Goal: Complete application form

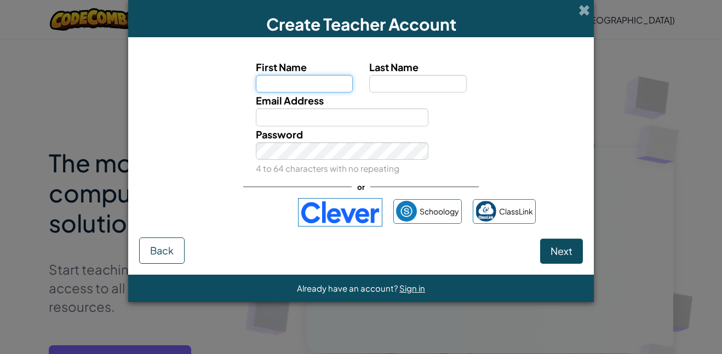
click at [328, 82] on input "First Name" at bounding box center [304, 84] width 97 height 18
type input "[PERSON_NAME]"
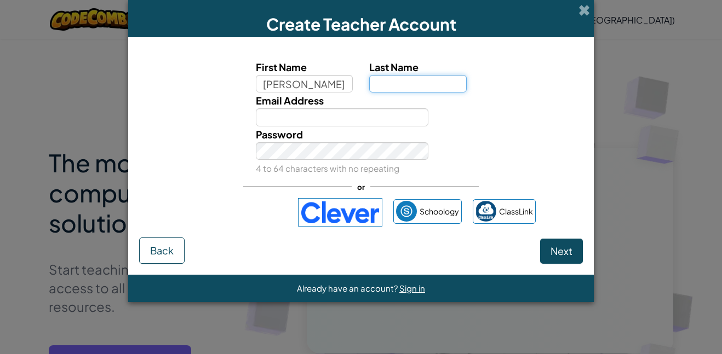
type input "[PERSON_NAME]"
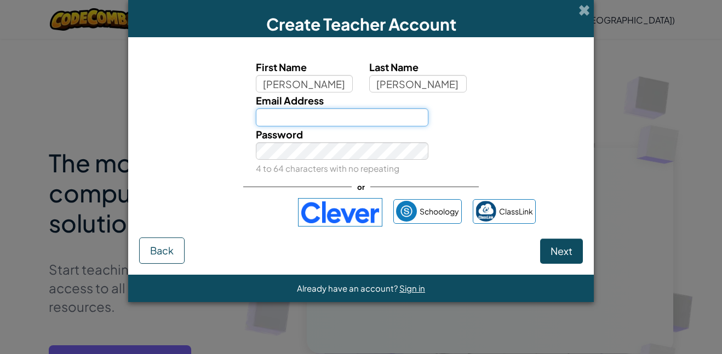
type input "[EMAIL_ADDRESS][DOMAIN_NAME]"
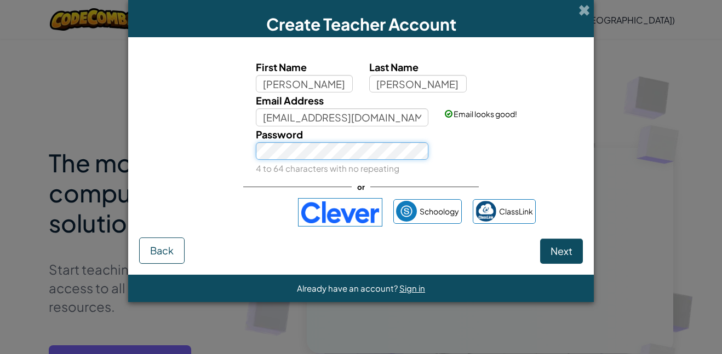
click at [540, 239] on button "Next" at bounding box center [561, 251] width 43 height 25
select select
select select "[GEOGRAPHIC_DATA]"
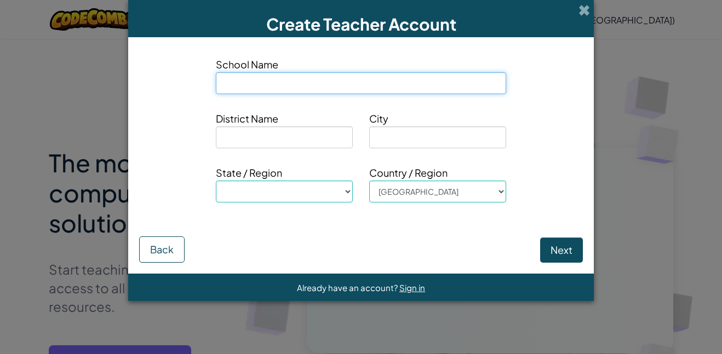
click at [333, 81] on input at bounding box center [361, 83] width 290 height 22
type input "C"
select select
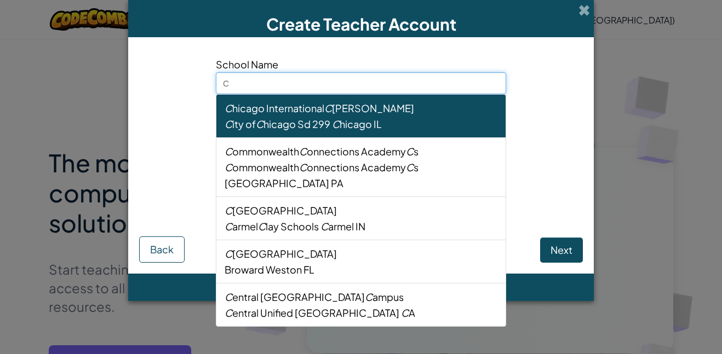
type input "Ce"
select select
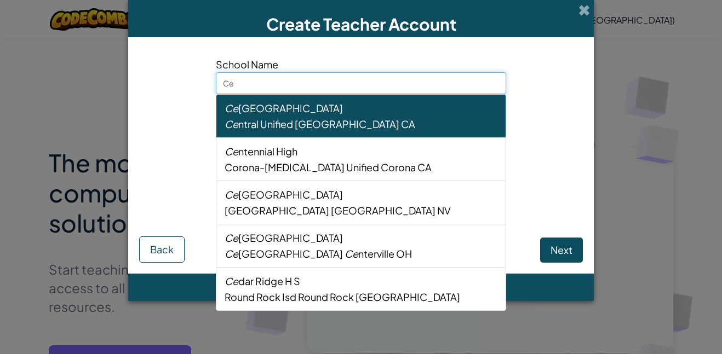
type input "Cen"
select select
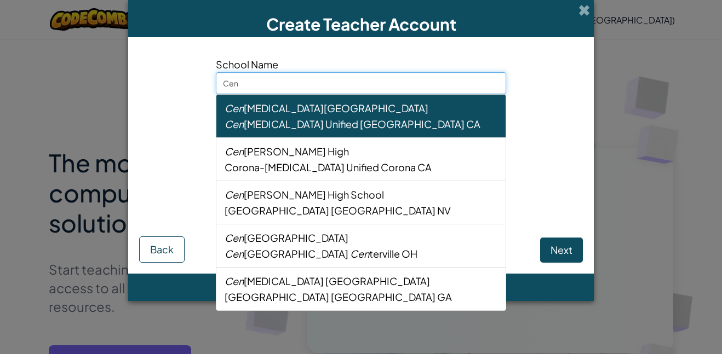
type input "Cent"
select select
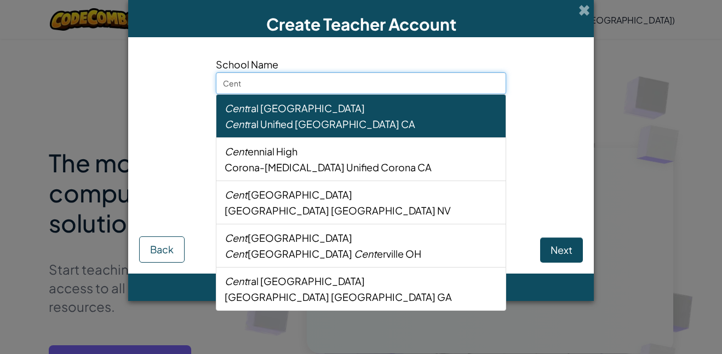
type input "Centr"
select select
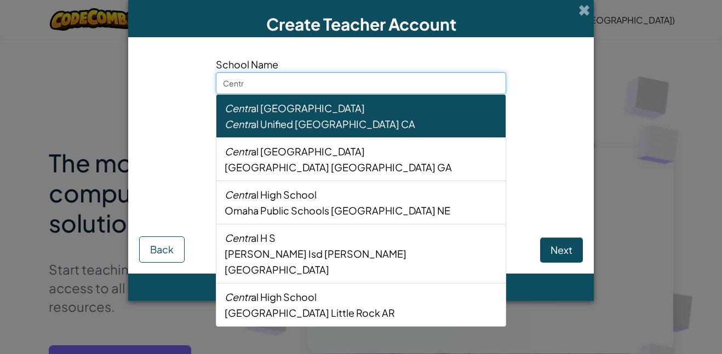
type input "Centra"
select select
type input "Central"
select select
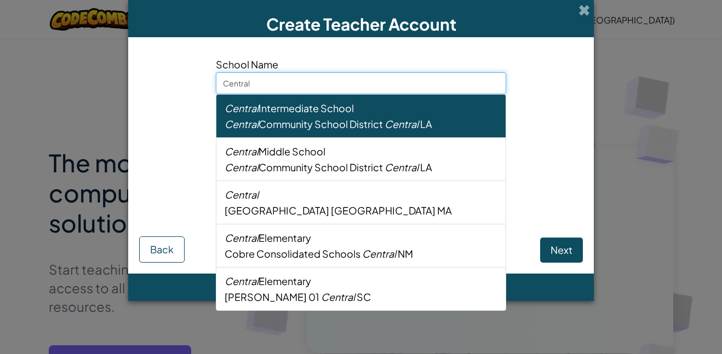
type input "Central"
select select
type input "Central c"
select select
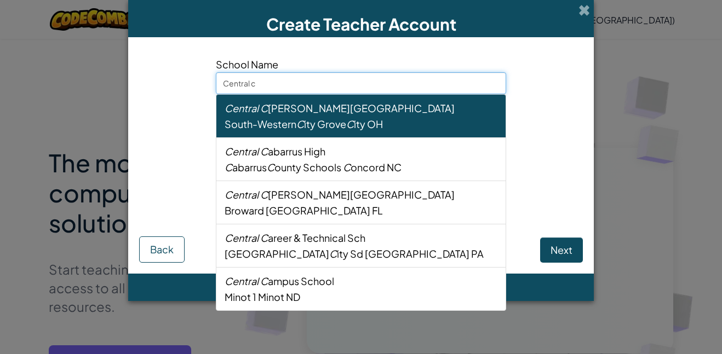
type input "Central cr"
select select
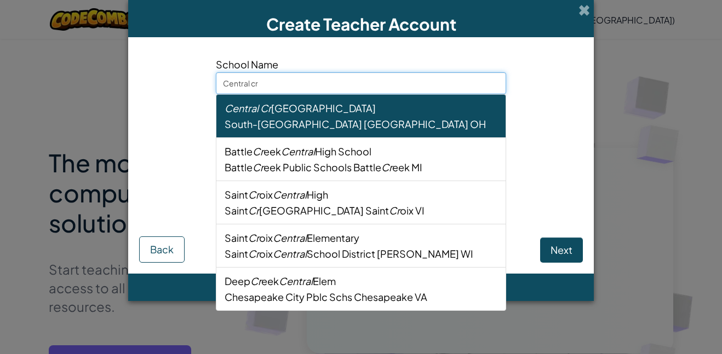
click at [298, 104] on div "[GEOGRAPHIC_DATA][PERSON_NAME]" at bounding box center [361, 108] width 273 height 16
type input "[GEOGRAPHIC_DATA]"
type input "South-[GEOGRAPHIC_DATA]"
type input "[GEOGRAPHIC_DATA]"
select select "OH"
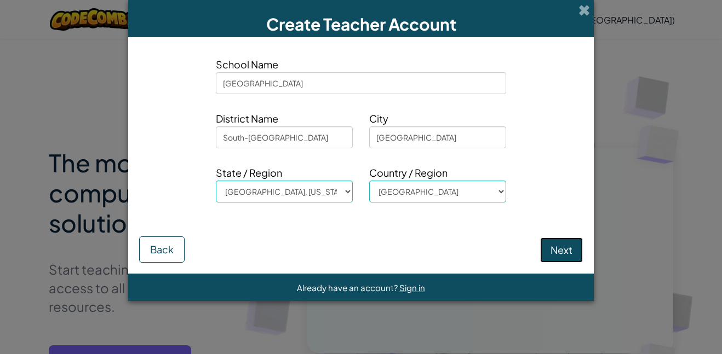
click at [560, 243] on button "Next" at bounding box center [561, 250] width 43 height 25
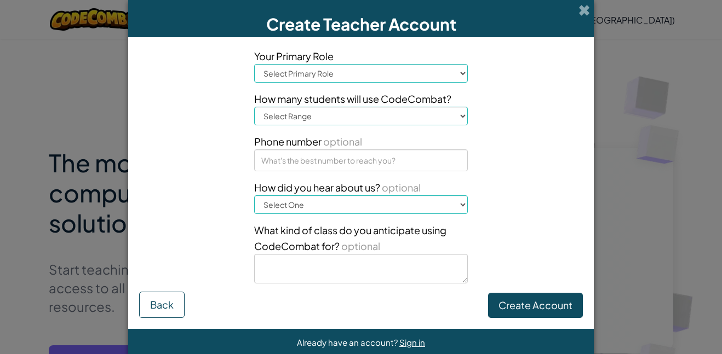
click at [367, 77] on select "Select Primary Role Principal Parent Technology coordinator Teacher Curriculum …" at bounding box center [361, 73] width 214 height 19
select select "Teacher"
click at [254, 64] on select "Select Primary Role Principal Parent Technology coordinator Teacher Curriculum …" at bounding box center [361, 73] width 214 height 19
click at [334, 124] on select "Select Range 1-10 11-50 [PHONE_NUMBER] [PHONE_NUMBER] 1000+" at bounding box center [361, 116] width 214 height 19
click at [373, 78] on select "Select Primary Role Principal Parent Technology coordinator Teacher Curriculum …" at bounding box center [361, 73] width 214 height 19
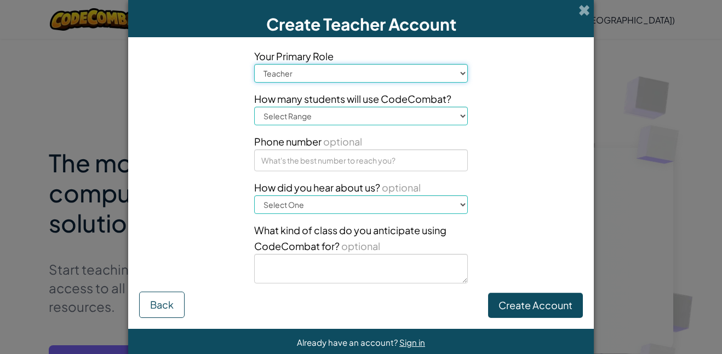
click at [254, 64] on select "Select Primary Role Principal Parent Technology coordinator Teacher Curriculum …" at bounding box center [361, 73] width 214 height 19
click at [342, 120] on select "Select Range 1-10 11-50 [PHONE_NUMBER] [PHONE_NUMBER] 1000+" at bounding box center [361, 116] width 214 height 19
select select "1-10"
click at [254, 107] on select "Select Range 1-10 11-50 [PHONE_NUMBER] [PHONE_NUMBER] 1000+" at bounding box center [361, 116] width 214 height 19
click at [588, 11] on span at bounding box center [584, 10] width 12 height 12
